Goal: Transaction & Acquisition: Register for event/course

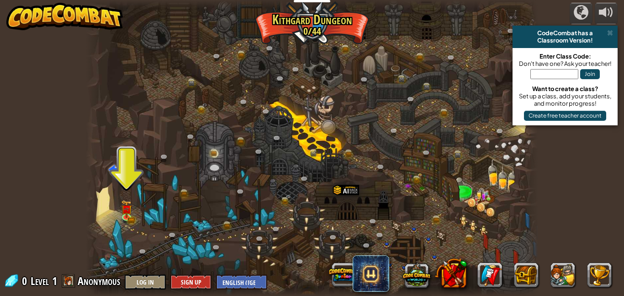
click at [543, 79] on div "Join" at bounding box center [565, 76] width 96 height 18
click at [538, 76] on input "text" at bounding box center [555, 74] width 48 height 10
click at [129, 213] on img at bounding box center [127, 204] width 11 height 24
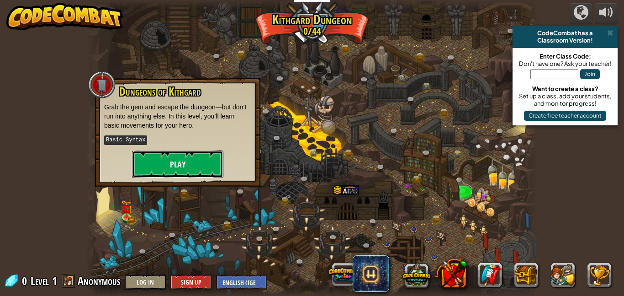
click at [152, 163] on button "Play" at bounding box center [177, 163] width 91 height 27
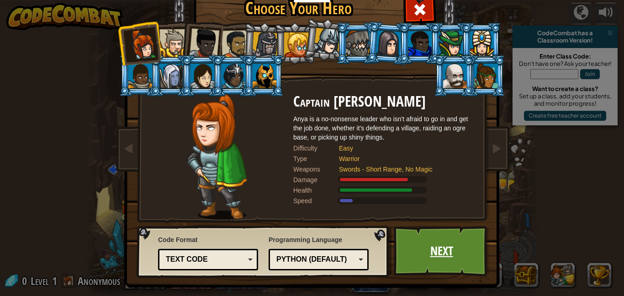
click at [444, 263] on link "Next" at bounding box center [442, 251] width 96 height 50
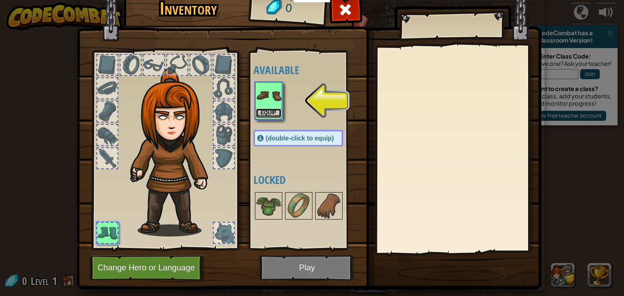
click at [271, 113] on button "Equip" at bounding box center [269, 113] width 26 height 10
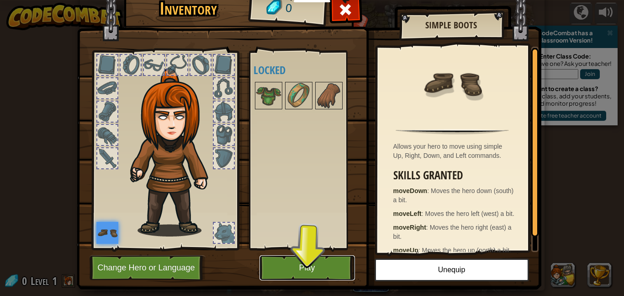
click at [316, 276] on button "Play" at bounding box center [308, 267] width 96 height 25
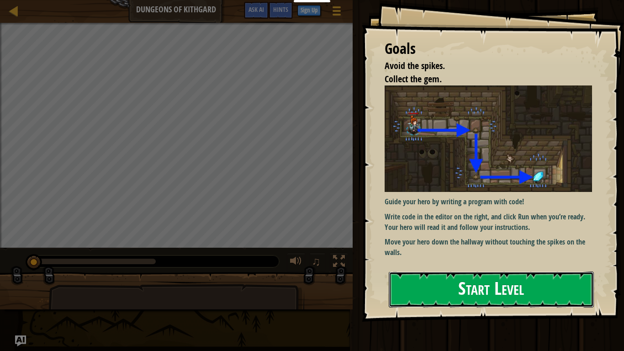
click at [403, 277] on button "Start Level" at bounding box center [491, 290] width 205 height 36
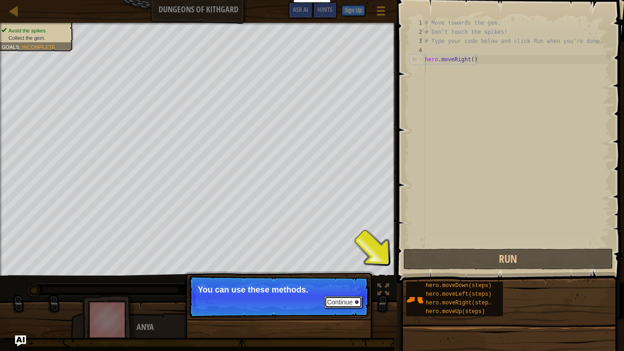
click at [358, 295] on button "Continue" at bounding box center [344, 302] width 38 height 12
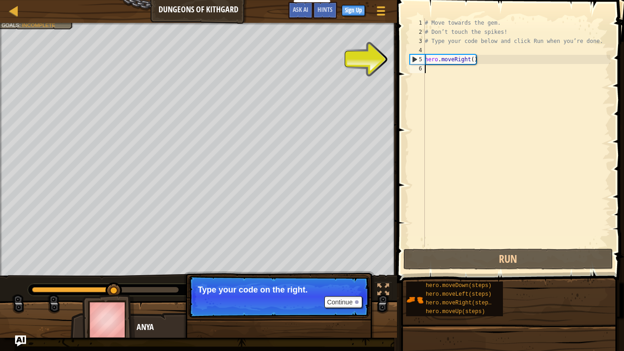
click at [350, 295] on p "Continue Type your code on the right." at bounding box center [278, 297] width 181 height 42
click at [347, 295] on button "Continue" at bounding box center [344, 302] width 38 height 12
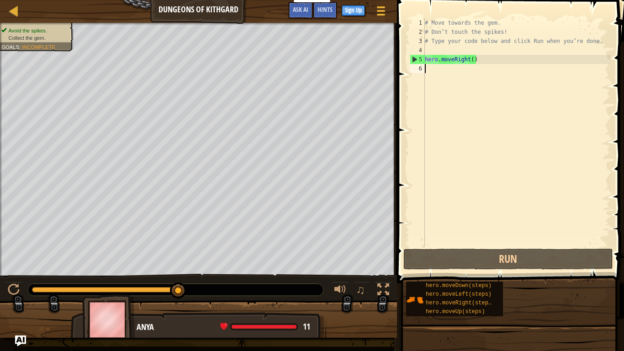
click at [458, 69] on div "# Move towards the gem. # Don’t touch the spikes! # Type your code below and cl…" at bounding box center [516, 141] width 187 height 247
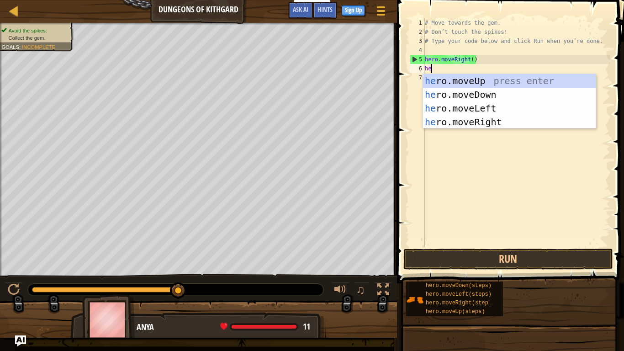
scroll to position [4, 1]
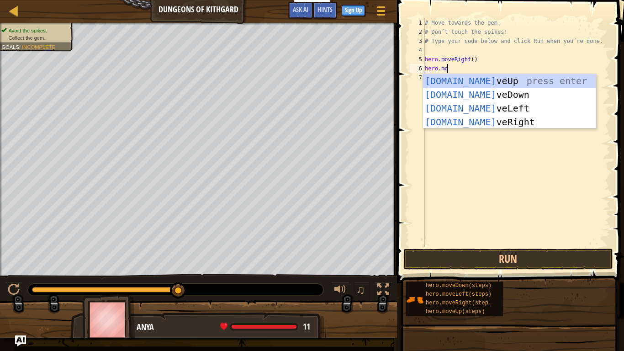
type textarea "hero.mov"
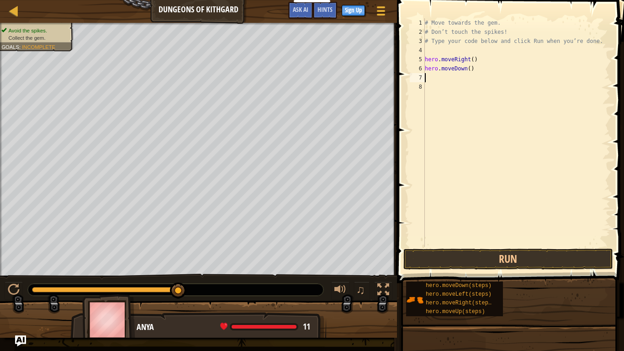
scroll to position [4, 0]
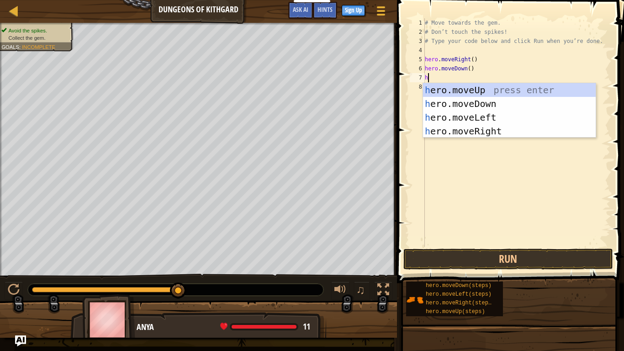
type textarea "he"
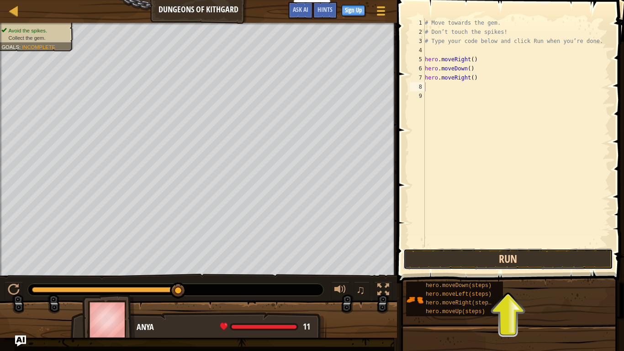
click at [462, 250] on button "Run" at bounding box center [509, 259] width 210 height 21
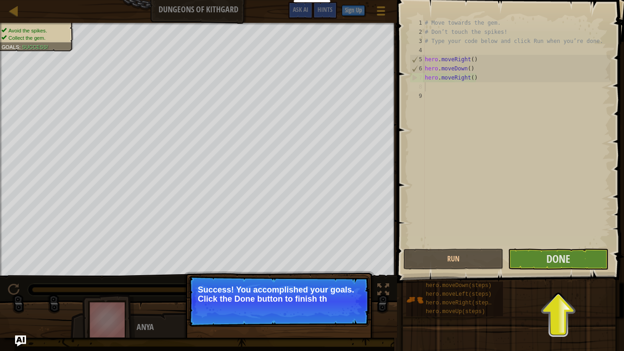
click at [539, 268] on button "Done" at bounding box center [558, 259] width 100 height 21
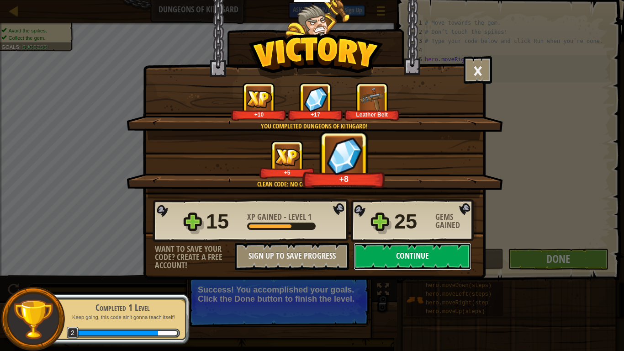
click at [376, 261] on button "Continue" at bounding box center [413, 256] width 118 height 27
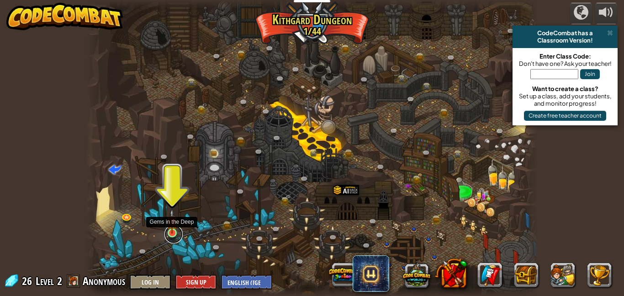
click at [171, 234] on link at bounding box center [174, 234] width 18 height 18
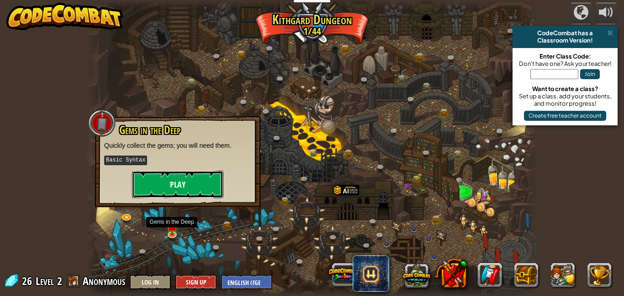
click at [207, 189] on button "Play" at bounding box center [177, 184] width 91 height 27
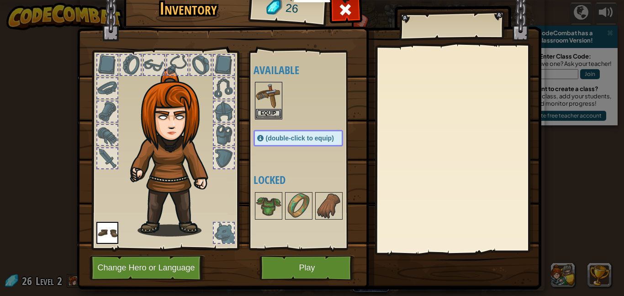
click at [572, 68] on div "Inventory 26 Available Equip Equip (double-click to equip) Locked Equip Unequip…" at bounding box center [312, 148] width 624 height 296
click at [269, 111] on button "Equip" at bounding box center [269, 113] width 26 height 10
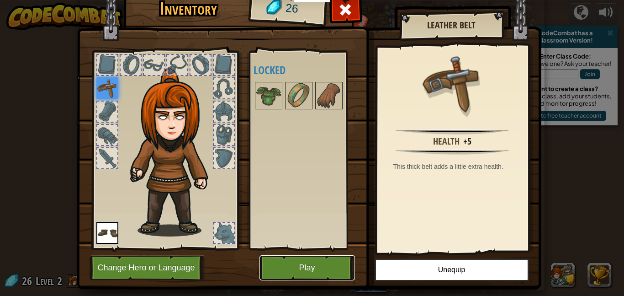
click at [315, 262] on button "Play" at bounding box center [308, 267] width 96 height 25
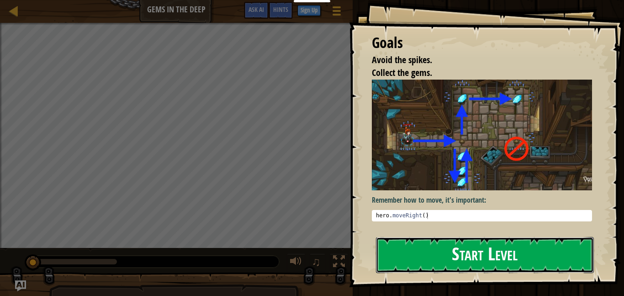
click at [416, 260] on button "Start Level" at bounding box center [485, 255] width 218 height 36
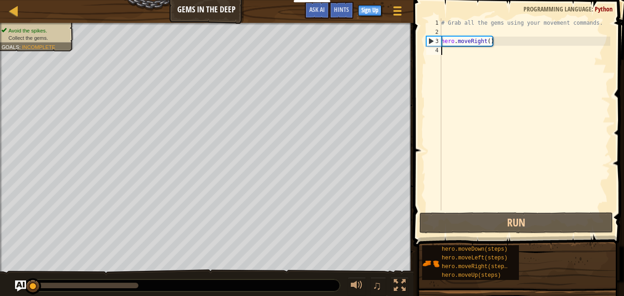
click at [527, 56] on div "# Grab all the gems using your movement commands. hero . moveRight ( )" at bounding box center [525, 123] width 171 height 210
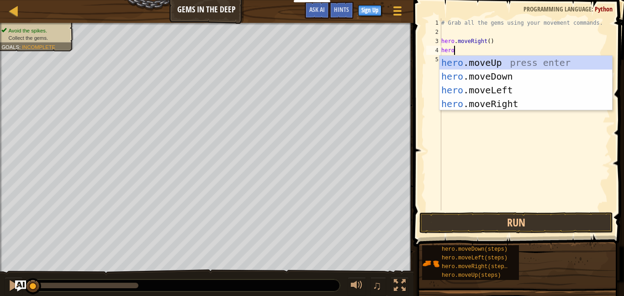
scroll to position [4, 2]
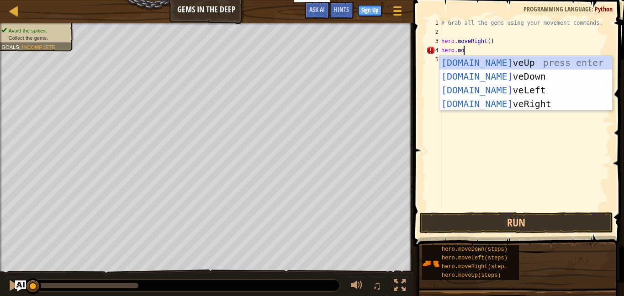
type textarea "hero.mov"
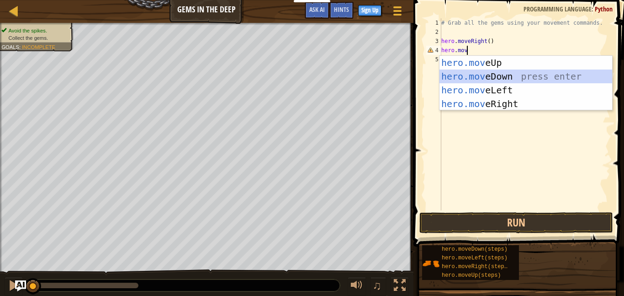
scroll to position [4, 0]
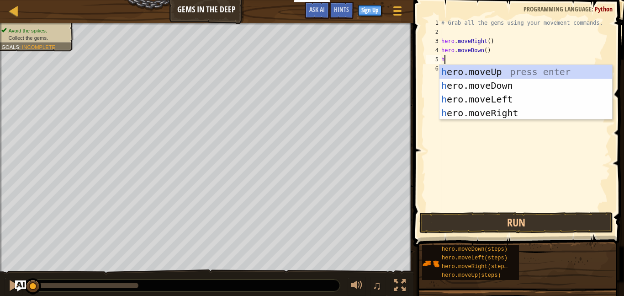
type textarea "he"
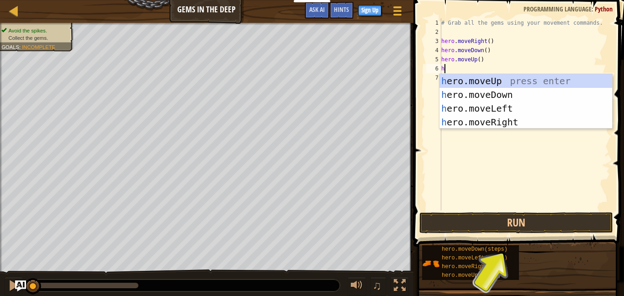
type textarea "he"
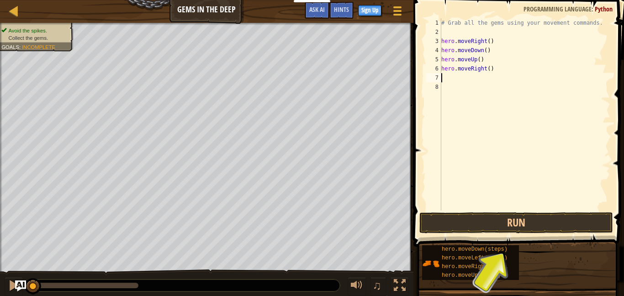
type textarea "he"
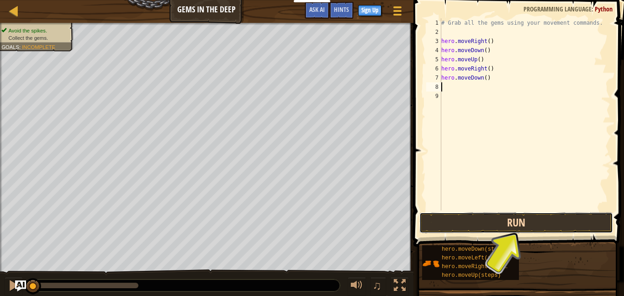
click at [478, 230] on button "Run" at bounding box center [517, 222] width 194 height 21
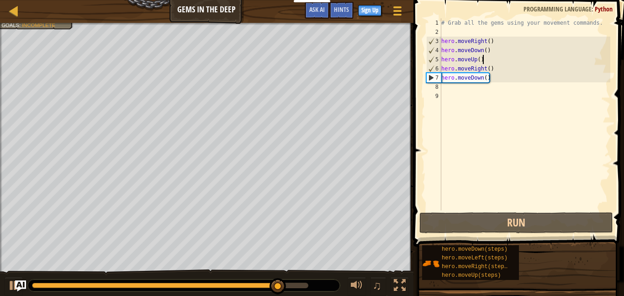
click at [506, 60] on div "# Grab all the gems using your movement commands. hero . moveRight ( ) hero . m…" at bounding box center [525, 123] width 171 height 210
type textarea "hero.moveUp()"
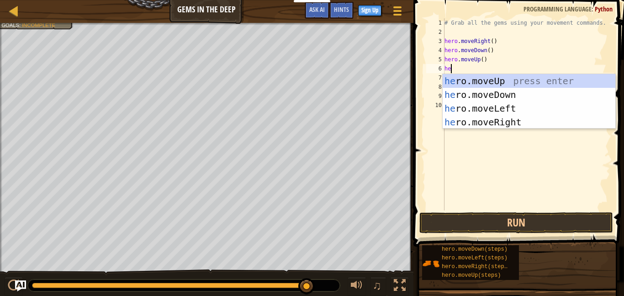
type textarea "her"
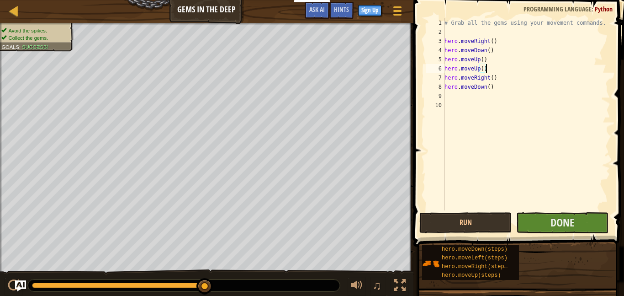
type textarea "hero.moveUp()"
click at [548, 221] on button "Done" at bounding box center [563, 222] width 92 height 21
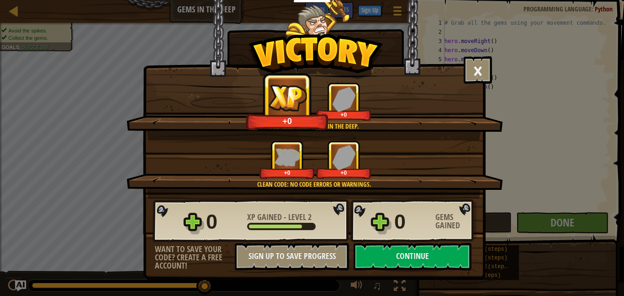
click at [403, 276] on div "× You will find a use for these gems soon. How fun was this level? You complete…" at bounding box center [314, 140] width 343 height 280
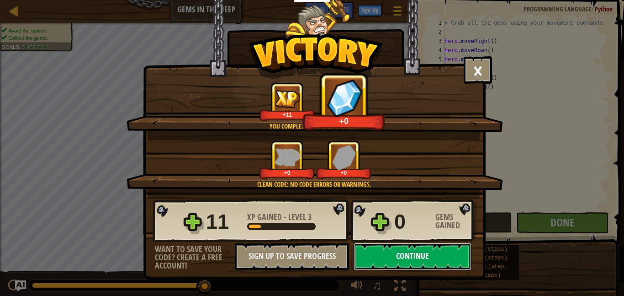
click at [393, 256] on button "Continue" at bounding box center [413, 256] width 118 height 27
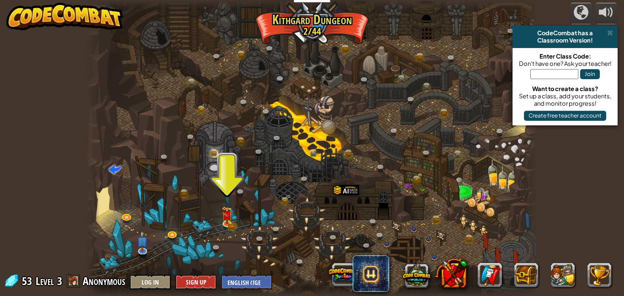
click at [539, 75] on input "text" at bounding box center [555, 74] width 48 height 10
paste input "LongWantOpen"
type input "LongWantOpen"
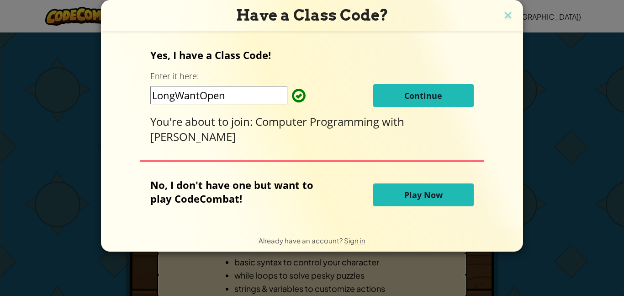
click at [441, 97] on span "Continue" at bounding box center [424, 95] width 38 height 11
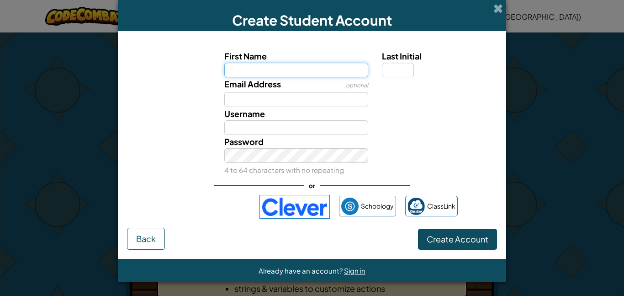
click at [335, 69] on input "First Name" at bounding box center [296, 70] width 144 height 15
type input "jack"
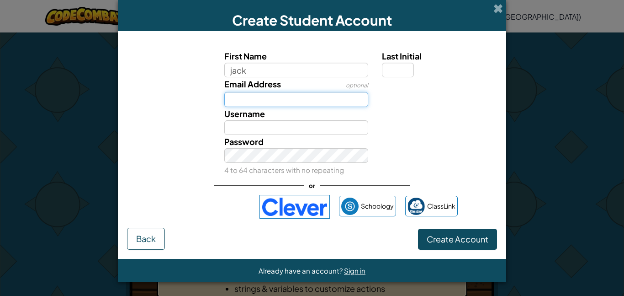
type input "Jack"
click at [303, 102] on input "Email Address" at bounding box center [296, 99] width 144 height 15
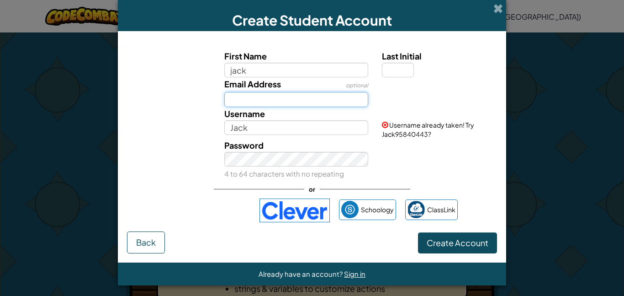
type input "[EMAIL_ADDRESS][DOMAIN_NAME]"
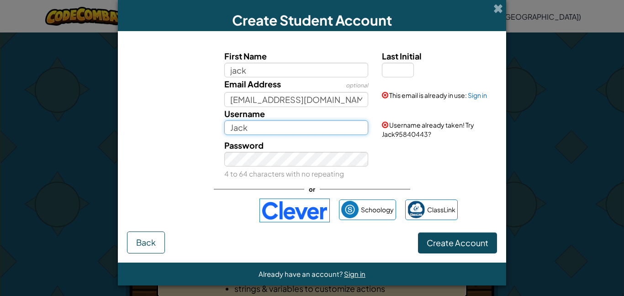
click at [282, 125] on input "Jack" at bounding box center [296, 127] width 144 height 15
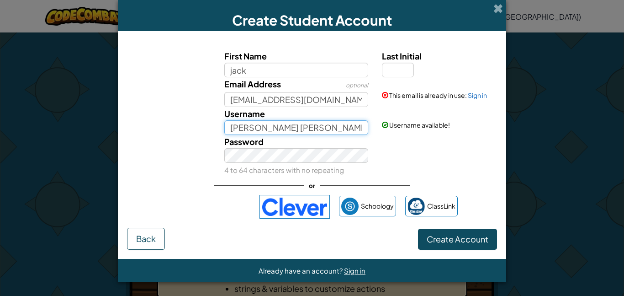
click at [263, 131] on input "[PERSON_NAME] [PERSON_NAME]" at bounding box center [296, 127] width 144 height 15
type input "JacksonHemmelgarn"
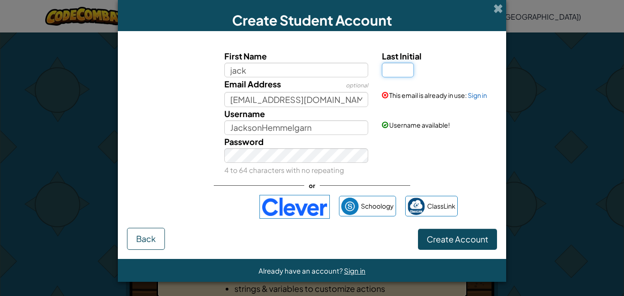
click at [405, 70] on input "Last Initial" at bounding box center [398, 70] width 32 height 15
type input "h"
type input "JackH"
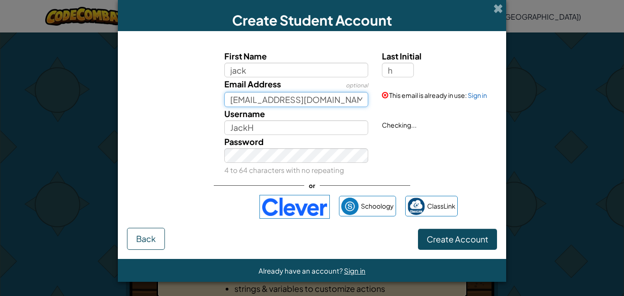
click at [298, 106] on input "[EMAIL_ADDRESS][DOMAIN_NAME]" at bounding box center [296, 99] width 144 height 15
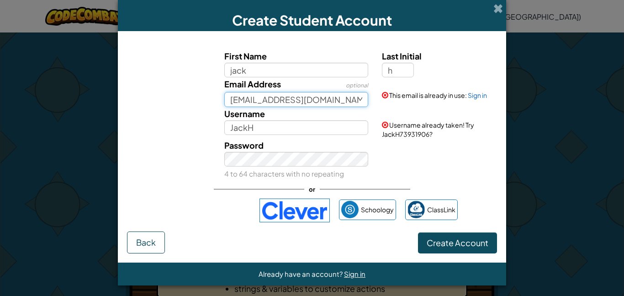
click at [298, 106] on input "[EMAIL_ADDRESS][DOMAIN_NAME]" at bounding box center [296, 99] width 144 height 15
click at [433, 109] on div "Username already taken! Try JackH73931906?" at bounding box center [438, 123] width 127 height 32
click at [480, 94] on link "Sign in" at bounding box center [477, 95] width 19 height 8
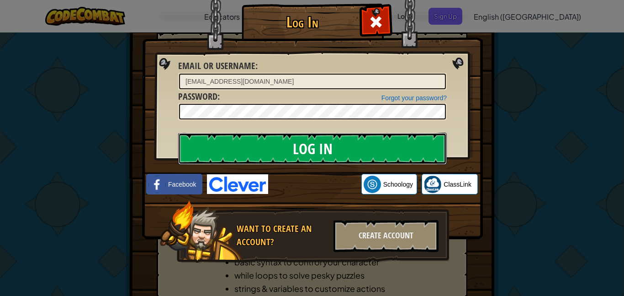
click at [261, 158] on input "Log In" at bounding box center [312, 149] width 269 height 32
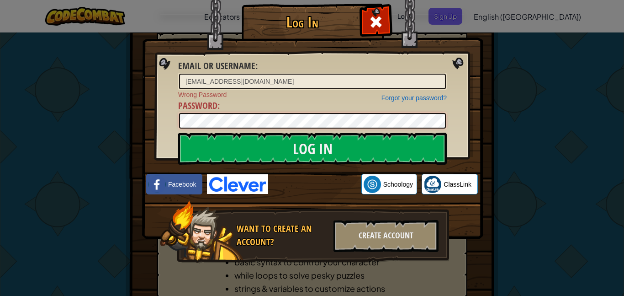
click at [81, 117] on div "Log In Email or Username : [EMAIL_ADDRESS][DOMAIN_NAME] Forgot your password? W…" at bounding box center [312, 148] width 624 height 296
click at [178, 133] on input "Log In" at bounding box center [312, 149] width 269 height 32
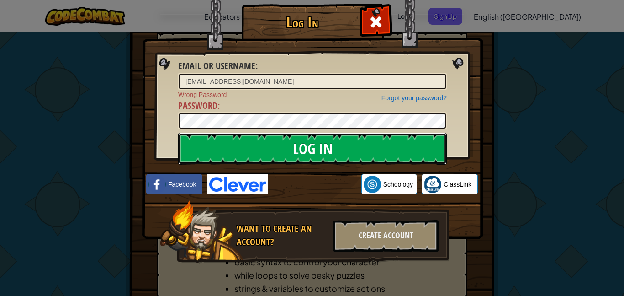
click at [269, 133] on input "Log In" at bounding box center [312, 149] width 269 height 32
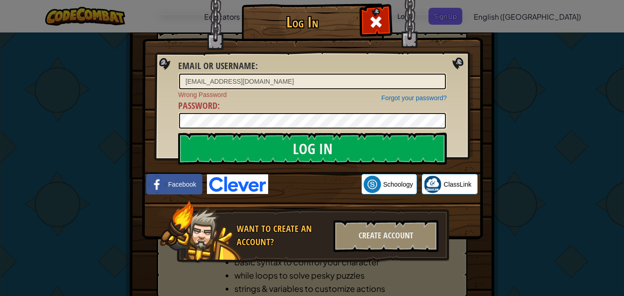
click at [498, 90] on div "Log In Email or Username : [EMAIL_ADDRESS][DOMAIN_NAME] Forgot your password? W…" at bounding box center [312, 148] width 624 height 296
